Goal: Task Accomplishment & Management: Manage account settings

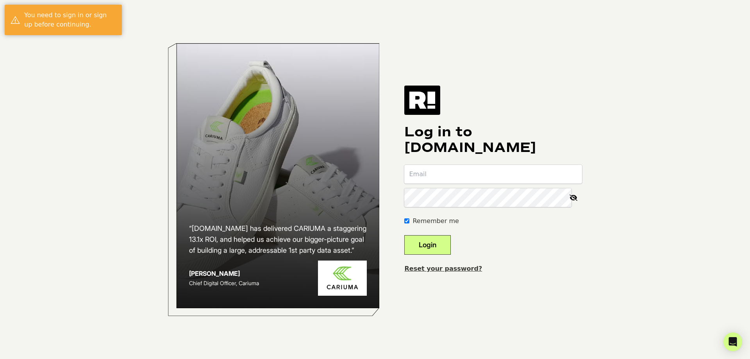
type input "[PERSON_NAME][EMAIL_ADDRESS][DOMAIN_NAME]"
click at [444, 239] on button "Login" at bounding box center [427, 245] width 46 height 20
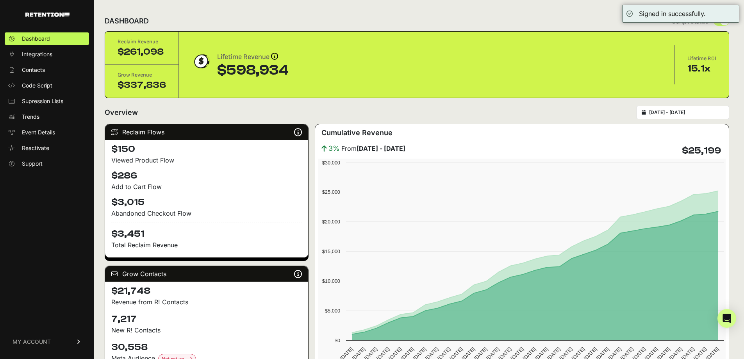
click at [46, 339] on span "MY ACCOUNT" at bounding box center [31, 342] width 38 height 8
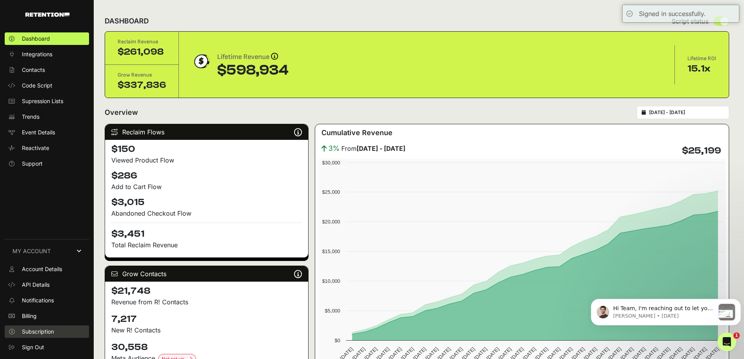
click at [38, 326] on link "Subscription" at bounding box center [47, 331] width 84 height 12
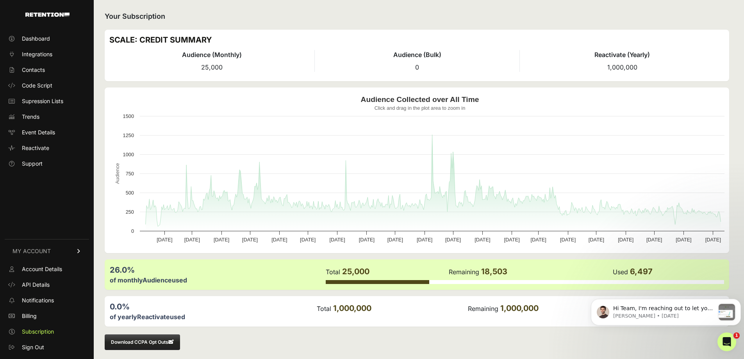
click at [32, 322] on ul "Account Details API Details Notifications Billing Subscription Sign Out" at bounding box center [47, 308] width 84 height 91
click at [32, 318] on span "Billing" at bounding box center [29, 316] width 15 height 8
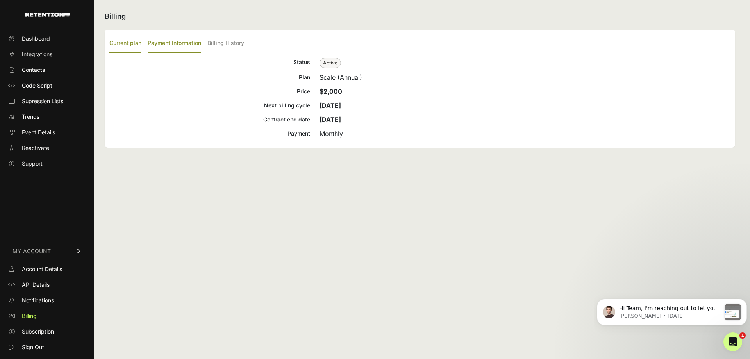
click at [188, 43] on label "Payment Information" at bounding box center [174, 43] width 53 height 18
click at [0, 0] on input "Payment Information" at bounding box center [0, 0] width 0 height 0
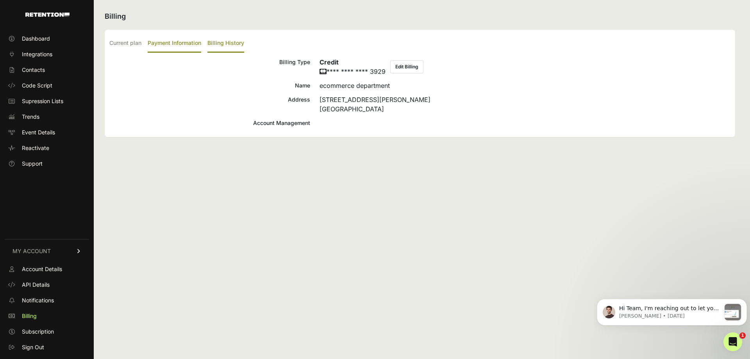
click at [222, 41] on label "Billing History" at bounding box center [225, 43] width 37 height 18
click at [0, 0] on input "Billing History" at bounding box center [0, 0] width 0 height 0
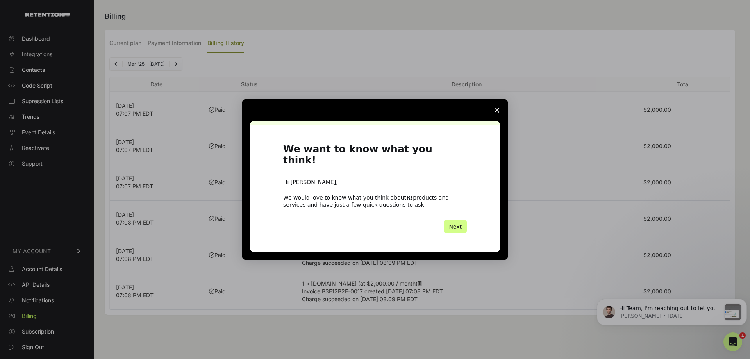
click at [494, 121] on span "Close survey" at bounding box center [497, 110] width 22 height 22
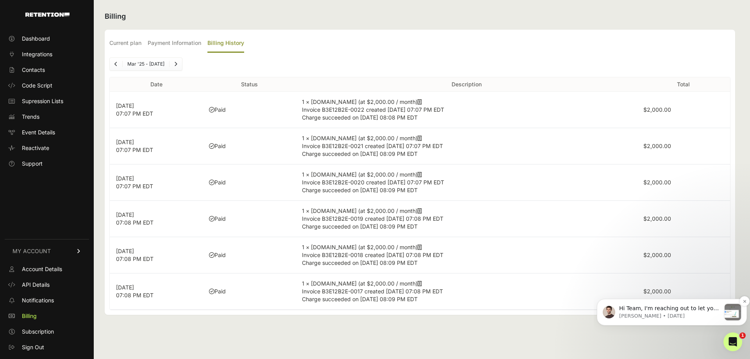
click at [726, 319] on div "message notification from Cullen, 14w ago. Hi Team, I'm reaching out to let you…" at bounding box center [732, 312] width 16 height 16
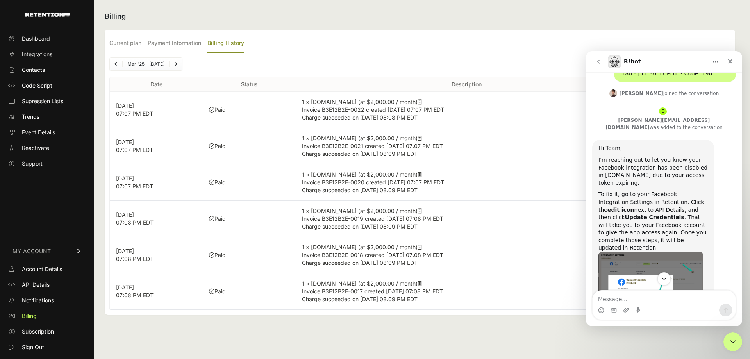
scroll to position [256, 0]
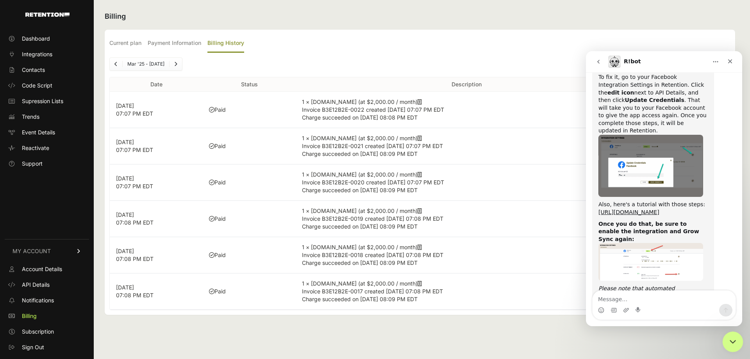
click at [733, 343] on icon "Close Intercom Messenger" at bounding box center [731, 340] width 9 height 9
